Goal: Task Accomplishment & Management: Use online tool/utility

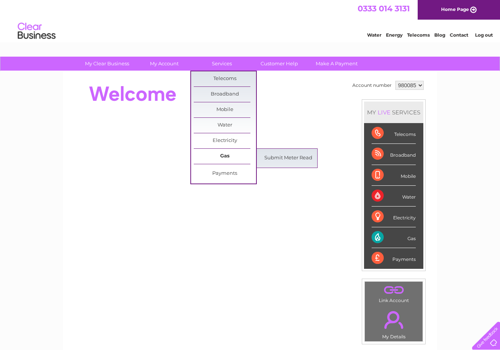
click at [215, 153] on link "Gas" at bounding box center [225, 156] width 62 height 15
click at [267, 161] on link "Submit Meter Read" at bounding box center [288, 158] width 62 height 15
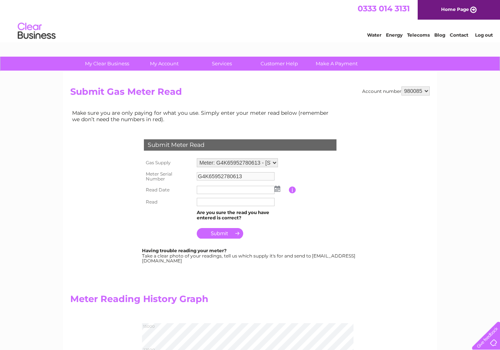
click at [277, 187] on img at bounding box center [278, 189] width 6 height 6
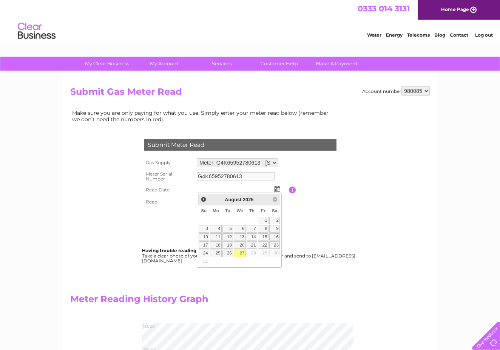
click at [241, 253] on link "27" at bounding box center [240, 254] width 12 height 8
type input "[DATE]"
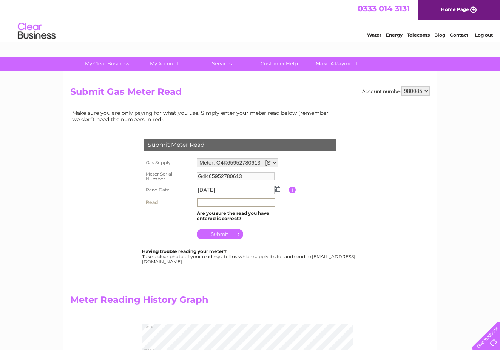
click at [217, 200] on input "text" at bounding box center [236, 202] width 79 height 9
type input "13899"
click at [223, 232] on input "submit" at bounding box center [220, 233] width 46 height 11
